Goal: Navigation & Orientation: Find specific page/section

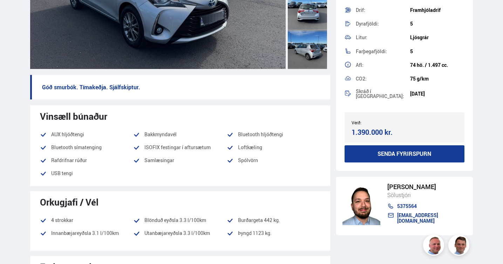
scroll to position [174, 0]
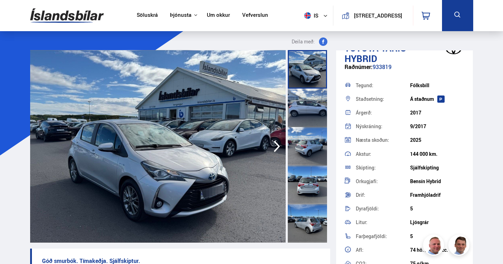
scroll to position [0, 0]
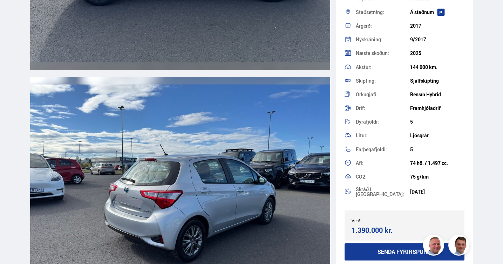
scroll to position [151, 0]
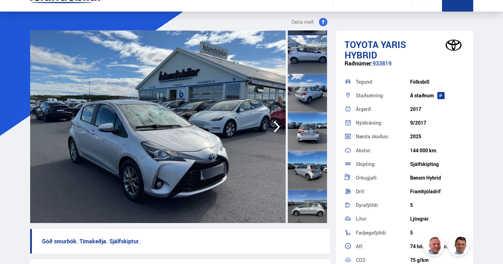
scroll to position [0, 0]
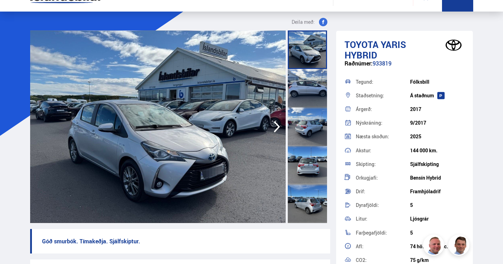
click at [315, 78] on div at bounding box center [307, 88] width 39 height 39
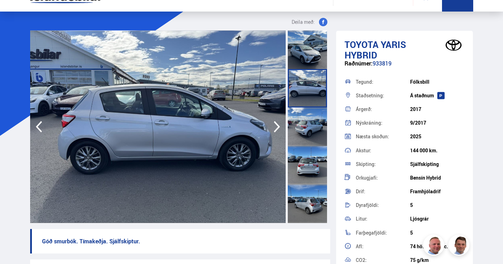
scroll to position [14, 0]
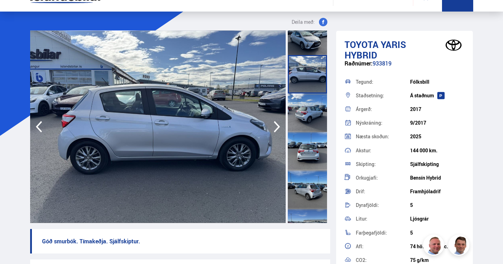
click at [311, 109] on div at bounding box center [307, 113] width 39 height 39
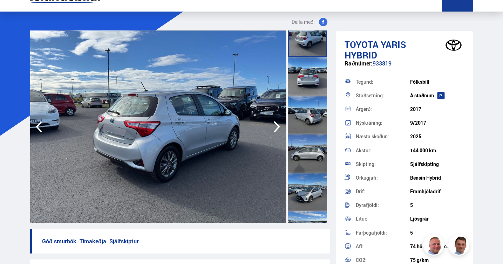
scroll to position [97, 0]
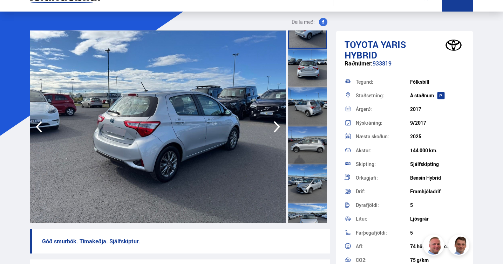
click at [309, 82] on div at bounding box center [307, 68] width 39 height 39
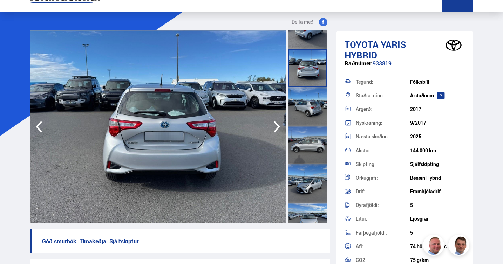
click at [309, 103] on div at bounding box center [307, 106] width 39 height 39
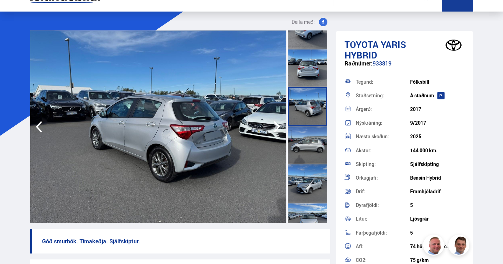
click at [307, 138] on div at bounding box center [307, 145] width 39 height 39
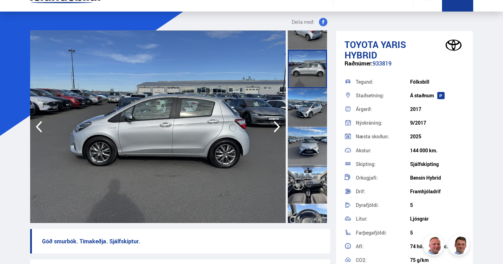
scroll to position [177, 0]
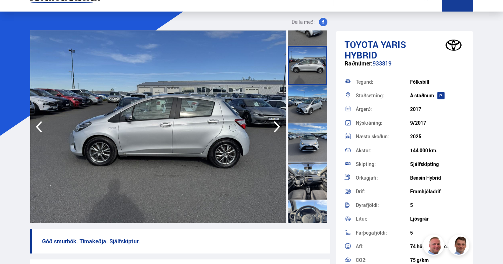
click at [307, 101] on div at bounding box center [307, 104] width 39 height 39
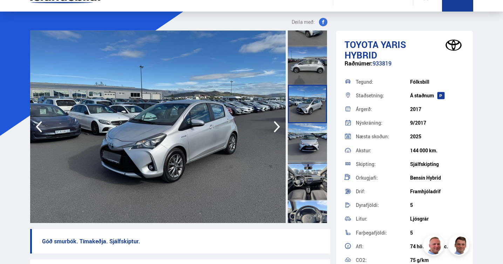
click at [306, 142] on div at bounding box center [307, 142] width 39 height 39
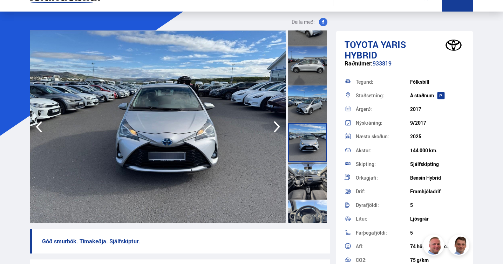
click at [308, 179] on div at bounding box center [307, 181] width 39 height 39
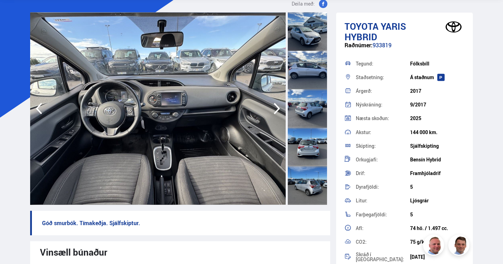
scroll to position [0, 0]
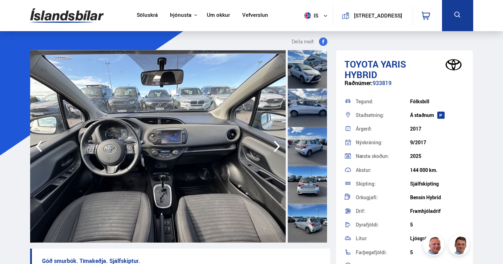
click at [143, 16] on link "Söluskrá" at bounding box center [147, 15] width 21 height 7
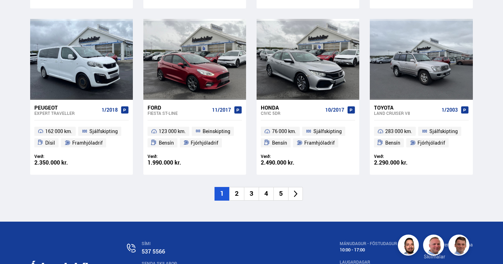
scroll to position [1015, 0]
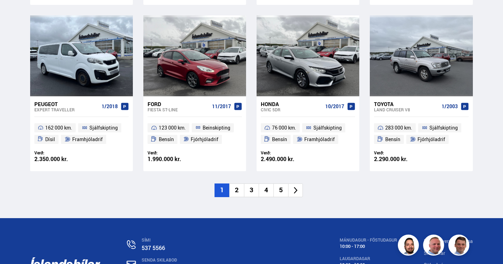
click at [238, 190] on li "2" at bounding box center [236, 191] width 15 height 14
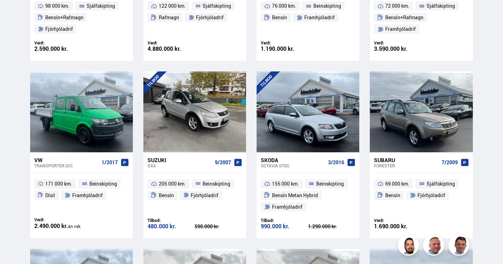
scroll to position [0, 0]
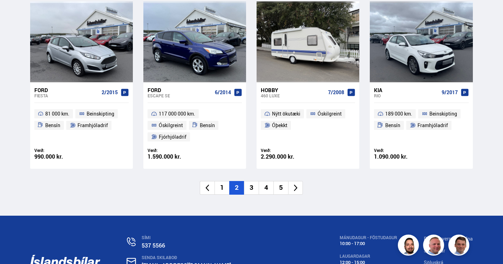
scroll to position [1042, 0]
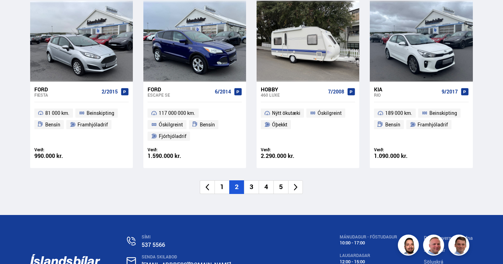
click at [253, 188] on li "3" at bounding box center [251, 187] width 15 height 14
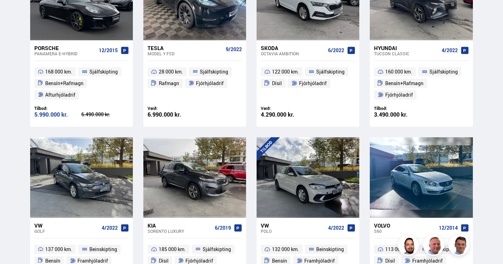
scroll to position [18, 0]
